Goal: Task Accomplishment & Management: Manage account settings

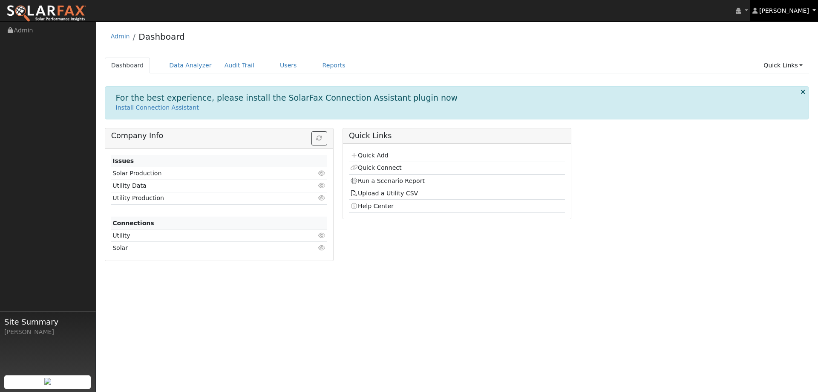
click at [812, 10] on link "[PERSON_NAME]" at bounding box center [784, 10] width 68 height 21
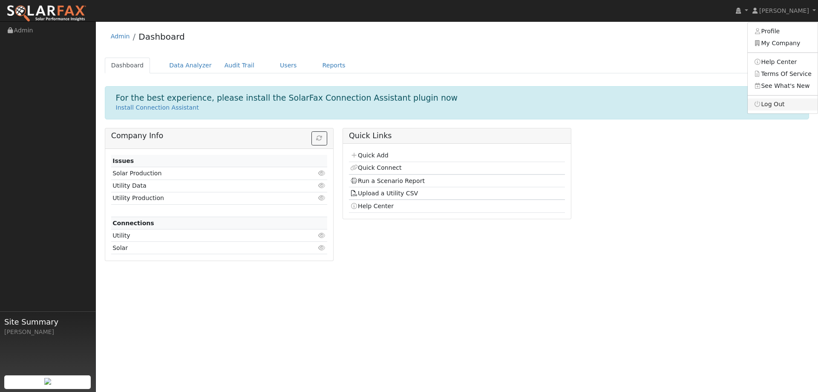
click at [776, 109] on link "Log Out" at bounding box center [783, 104] width 70 height 12
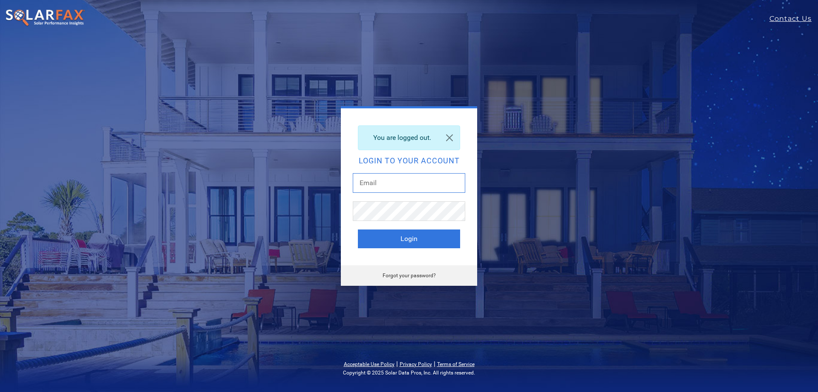
click at [390, 183] on input "text" at bounding box center [409, 183] width 112 height 20
click at [432, 187] on input "text" at bounding box center [409, 183] width 112 height 20
paste input "[PERSON_NAME][EMAIL_ADDRESS][DOMAIN_NAME]"
type input "[PERSON_NAME][EMAIL_ADDRESS][DOMAIN_NAME]"
click at [358, 229] on button "Login" at bounding box center [409, 238] width 102 height 19
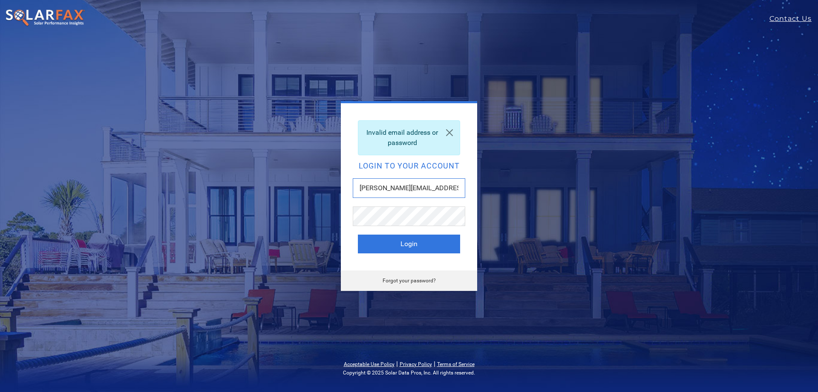
click at [405, 190] on input "Derrick@925solarenergy.com" at bounding box center [409, 188] width 112 height 20
type input "Csmith@thatsonpoint.net"
click at [419, 245] on button "Login" at bounding box center [409, 243] width 102 height 19
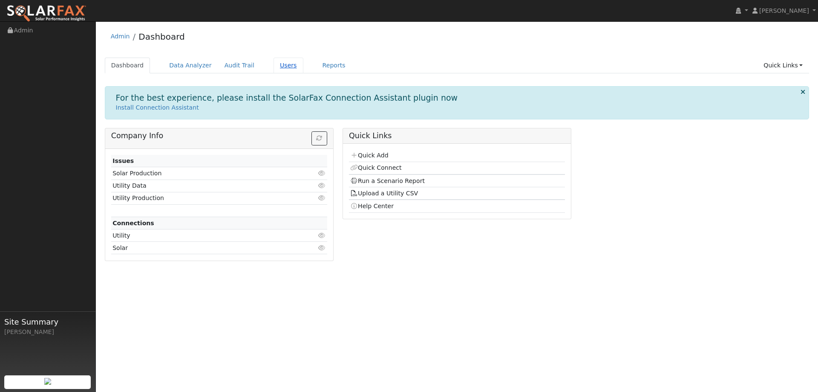
click at [274, 62] on link "Users" at bounding box center [289, 66] width 30 height 16
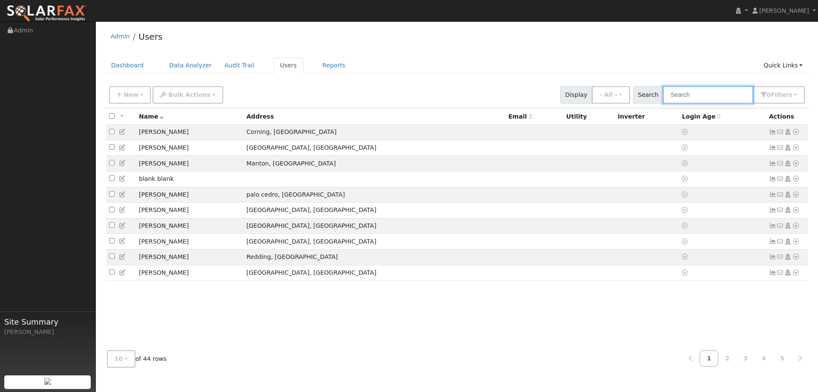
click at [685, 98] on input "text" at bounding box center [708, 94] width 90 height 17
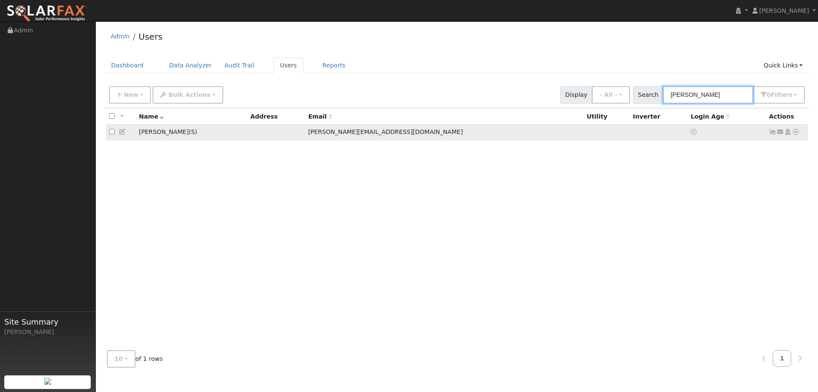
type input "derr"
click at [305, 133] on td at bounding box center [277, 132] width 58 height 16
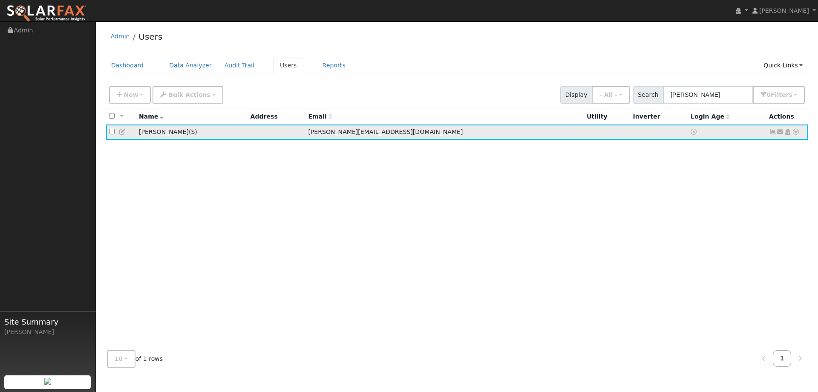
click at [795, 134] on icon at bounding box center [796, 132] width 8 height 6
click at [363, 135] on span "[PERSON_NAME][EMAIL_ADDRESS][DOMAIN_NAME]" at bounding box center [385, 131] width 155 height 7
click at [691, 134] on icon at bounding box center [694, 132] width 6 height 6
click at [691, 132] on icon at bounding box center [694, 132] width 6 height 6
click at [691, 133] on icon at bounding box center [694, 132] width 6 height 6
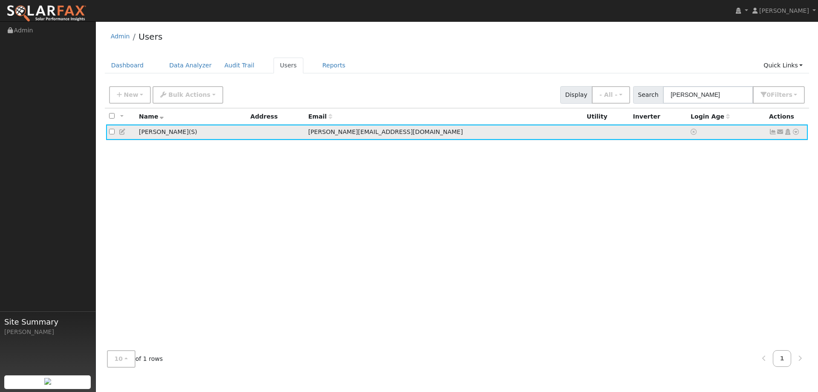
click at [798, 134] on icon at bounding box center [796, 132] width 8 height 6
click at [768, 216] on link "Delete User" at bounding box center [768, 214] width 62 height 12
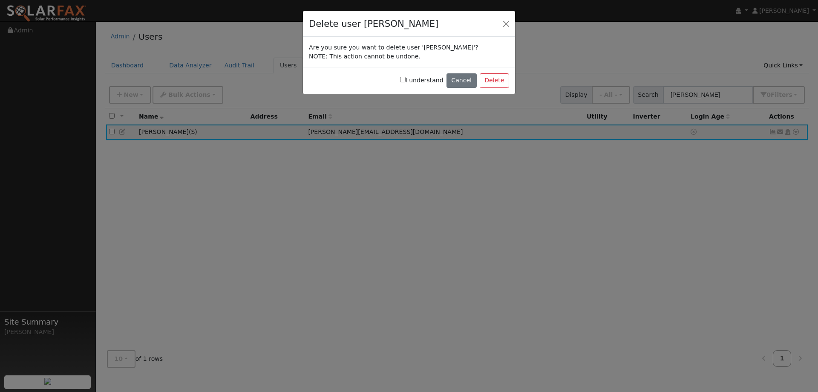
click at [414, 81] on label "I understand" at bounding box center [421, 80] width 43 height 9
click at [406, 81] on input "I understand" at bounding box center [403, 80] width 6 height 6
checkbox input "true"
click at [495, 83] on button "Delete" at bounding box center [494, 80] width 29 height 14
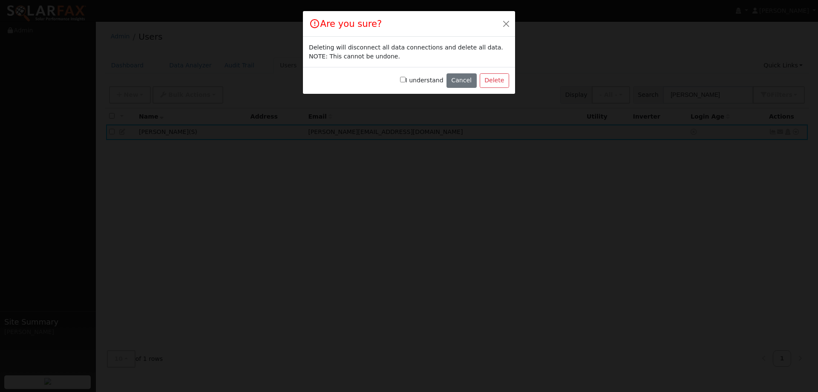
click at [417, 82] on label "I understand" at bounding box center [421, 80] width 43 height 9
click at [406, 82] on input "I understand" at bounding box center [403, 80] width 6 height 6
checkbox input "true"
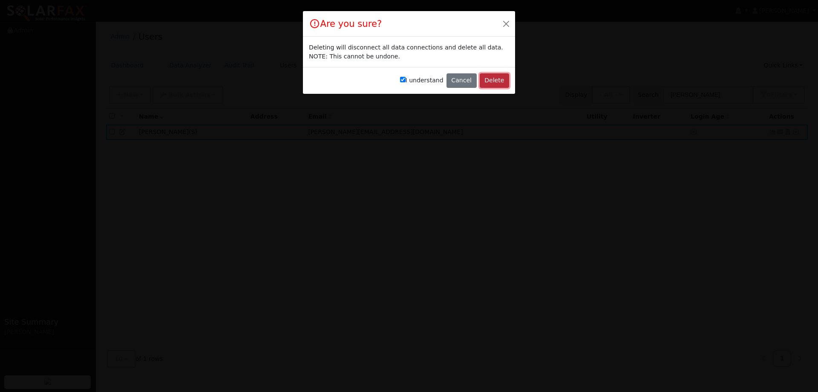
click at [497, 80] on button "Delete" at bounding box center [494, 80] width 29 height 14
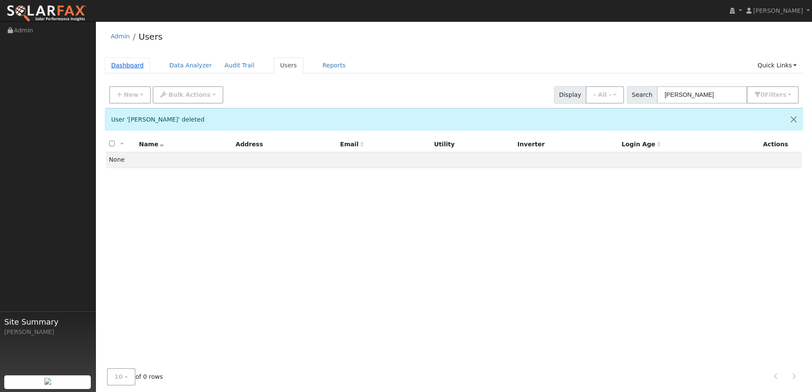
click at [132, 67] on link "Dashboard" at bounding box center [128, 66] width 46 height 16
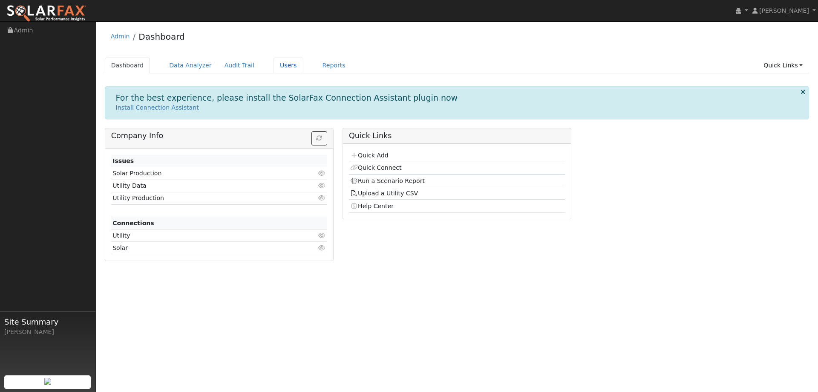
click at [274, 72] on link "Users" at bounding box center [289, 66] width 30 height 16
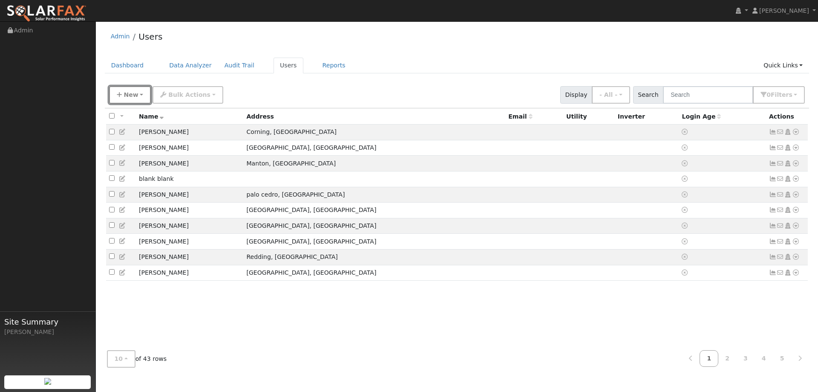
click at [128, 94] on span "New" at bounding box center [131, 94] width 14 height 7
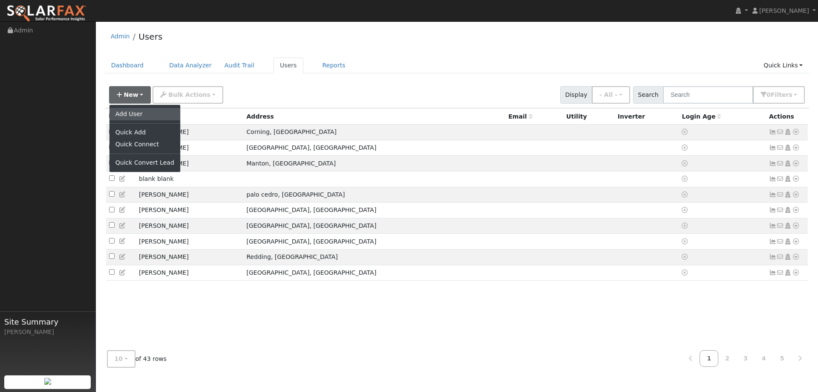
click at [142, 113] on link "Add User" at bounding box center [144, 114] width 71 height 12
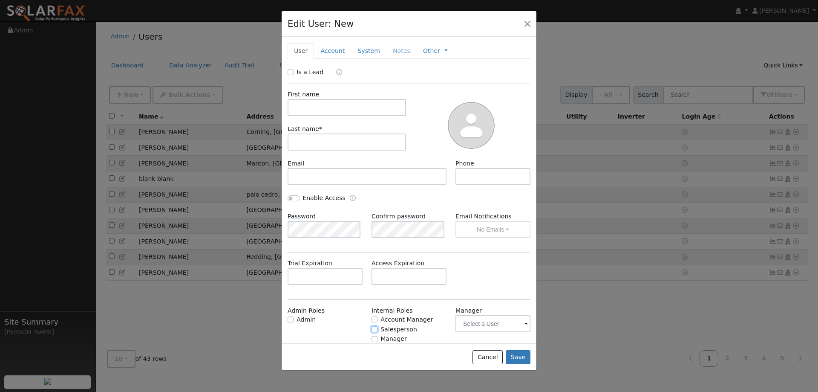
click at [372, 326] on input "Salesperson" at bounding box center [374, 329] width 6 height 6
checkbox input "true"
click at [331, 51] on link "Account" at bounding box center [332, 51] width 37 height 16
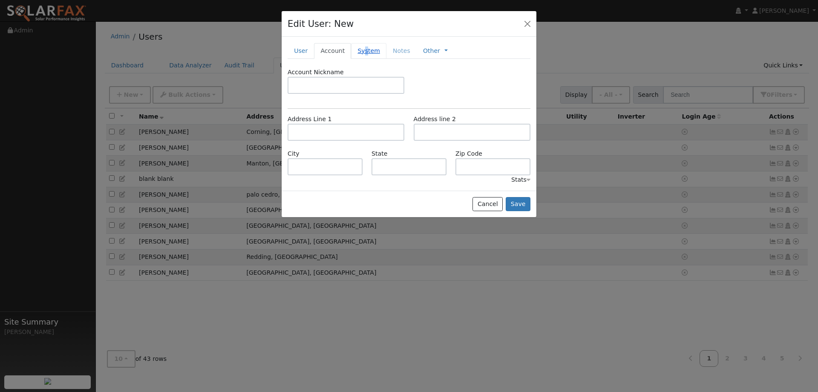
click at [361, 52] on link "System" at bounding box center [368, 51] width 35 height 16
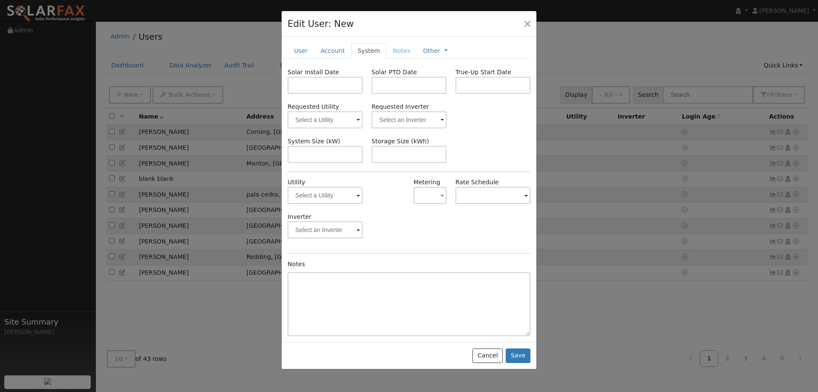
click at [392, 48] on li "Notes" at bounding box center [401, 50] width 30 height 15
click at [423, 52] on link "Other" at bounding box center [431, 50] width 17 height 9
click at [438, 53] on div "Other Management Billing Timeline" at bounding box center [435, 51] width 37 height 16
click at [444, 50] on link at bounding box center [445, 50] width 3 height 9
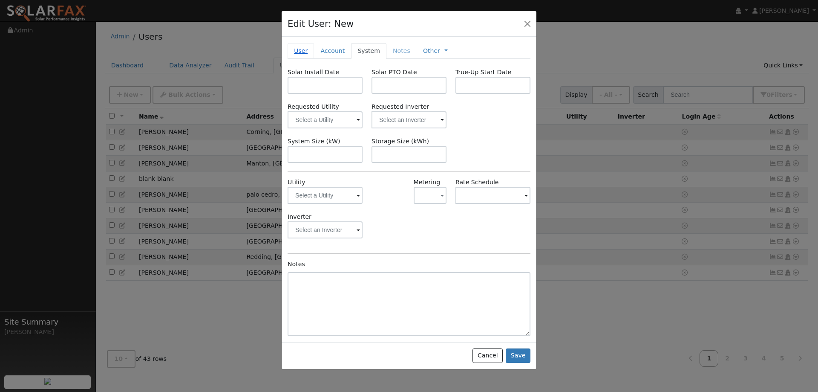
click at [306, 49] on link "User" at bounding box center [301, 51] width 26 height 16
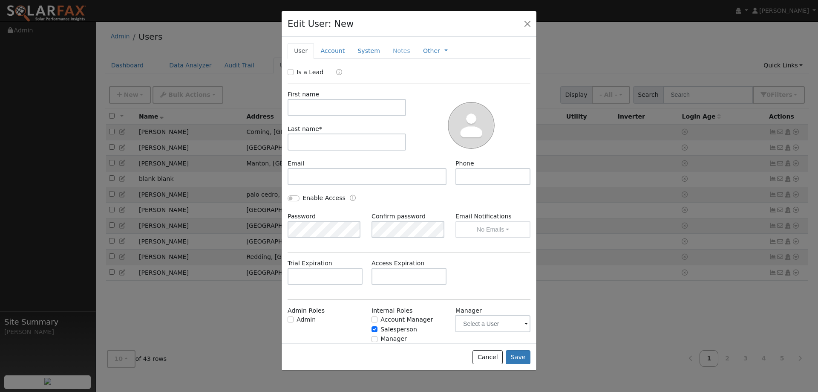
click at [524, 323] on span at bounding box center [525, 324] width 3 height 10
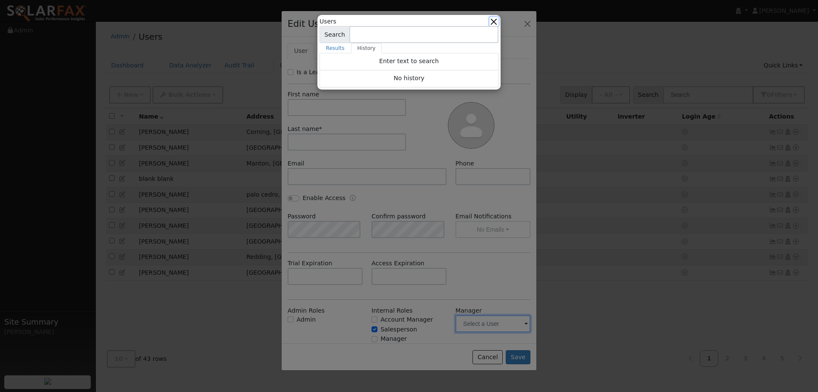
click at [494, 19] on button "button" at bounding box center [493, 21] width 9 height 9
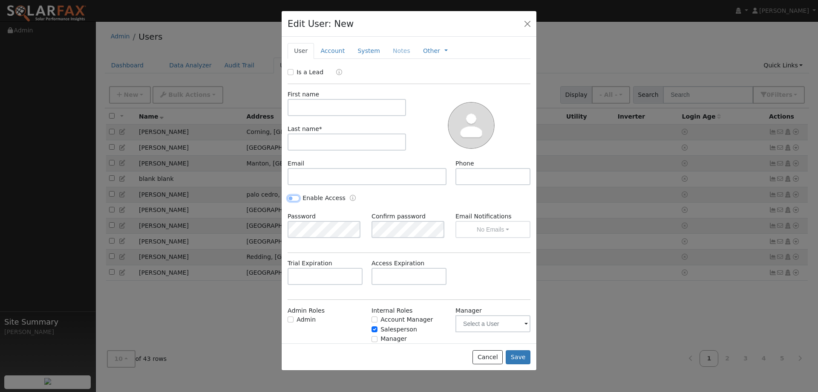
click at [297, 198] on input "Enable Access" at bounding box center [294, 198] width 12 height 6
checkbox input "true"
click at [350, 196] on icon "Enable Access" at bounding box center [353, 198] width 6 height 6
click at [338, 220] on div "Password" at bounding box center [325, 225] width 84 height 26
click at [348, 110] on input "text" at bounding box center [347, 107] width 118 height 17
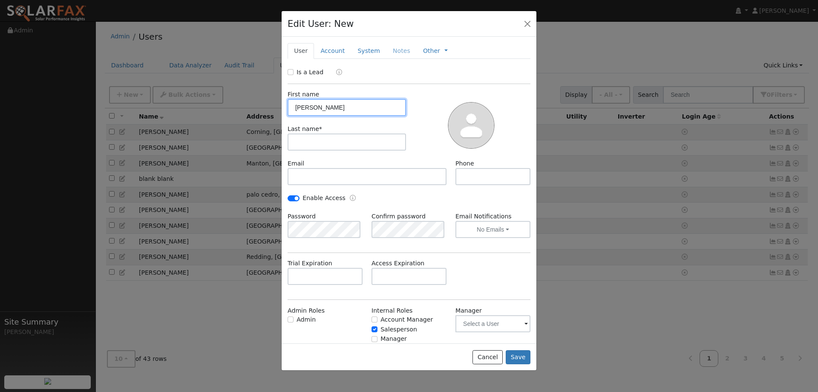
type input "[PERSON_NAME]"
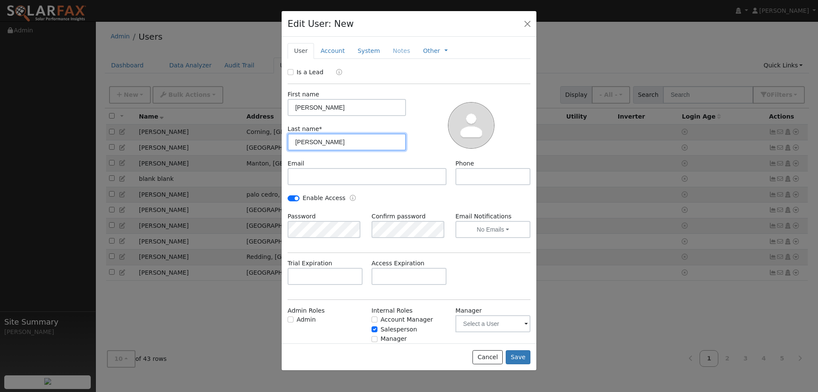
type input "[PERSON_NAME]"
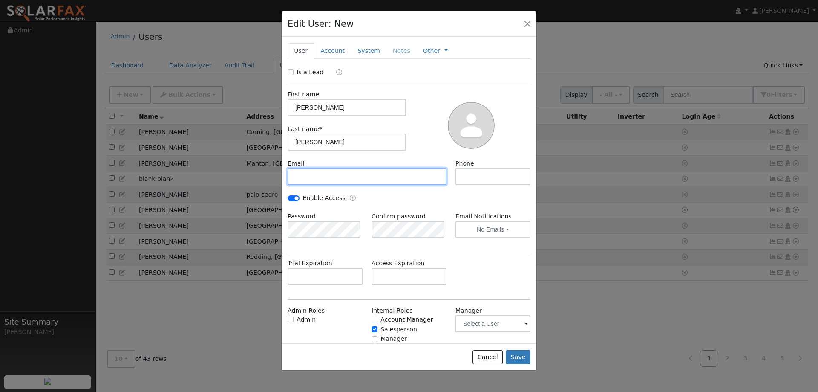
paste input "[PERSON_NAME][EMAIL_ADDRESS][DOMAIN_NAME]"
type input "[PERSON_NAME][EMAIL_ADDRESS][DOMAIN_NAME]"
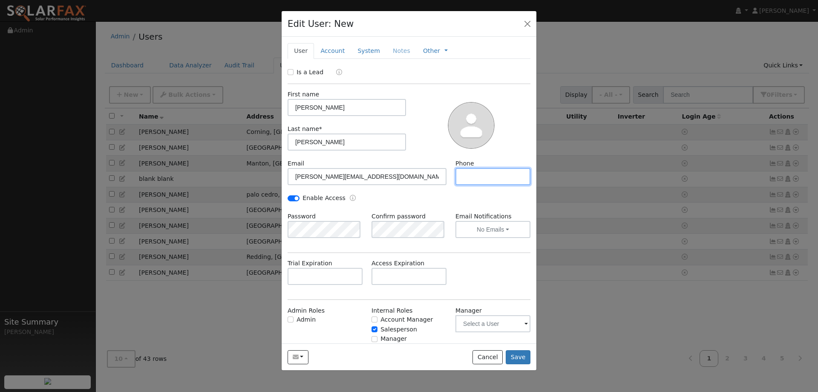
click at [494, 180] on input "text" at bounding box center [492, 176] width 75 height 17
click at [378, 202] on div "Enable Access" at bounding box center [346, 198] width 126 height 10
click at [500, 230] on button "No Emails" at bounding box center [492, 229] width 75 height 17
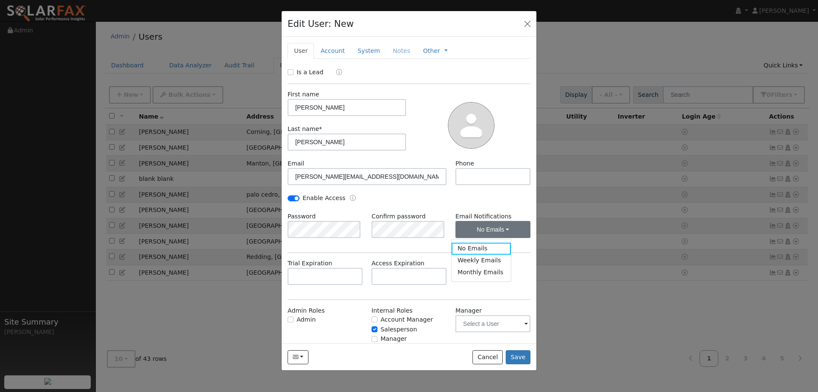
click at [499, 208] on div "Enable Access" at bounding box center [409, 202] width 252 height 18
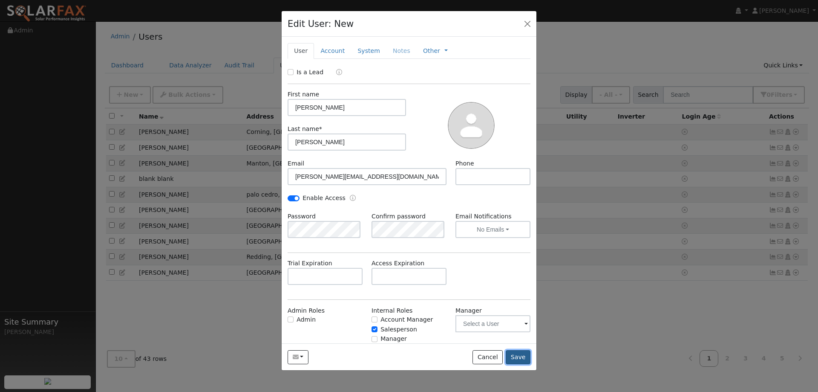
click at [527, 354] on button "Save" at bounding box center [518, 357] width 25 height 14
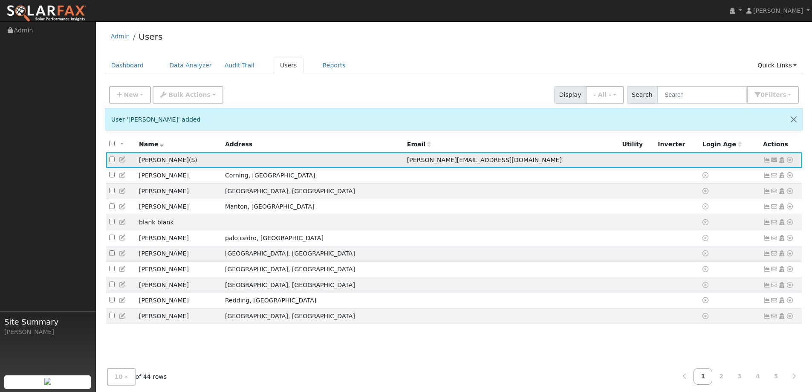
click at [790, 160] on icon at bounding box center [790, 160] width 8 height 6
